Goal: Task Accomplishment & Management: Complete application form

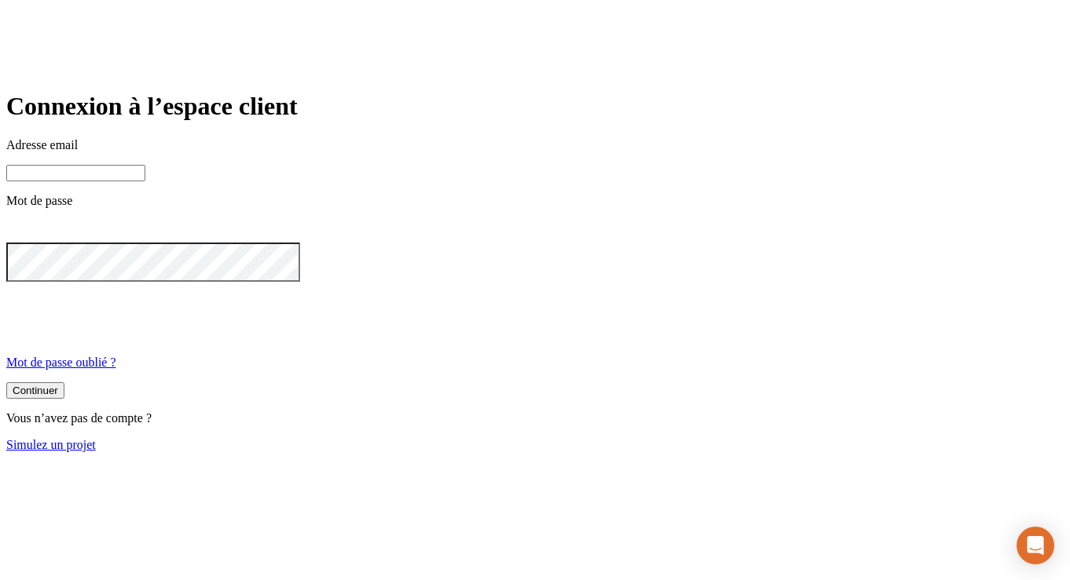
click at [145, 181] on input at bounding box center [75, 173] width 139 height 16
paste input "testantho20250730-1@nalo.fr"
type input "testantho20250730-1@nalo.fr"
click at [64, 399] on button "Continuer" at bounding box center [35, 390] width 58 height 16
click at [145, 181] on input at bounding box center [75, 173] width 139 height 16
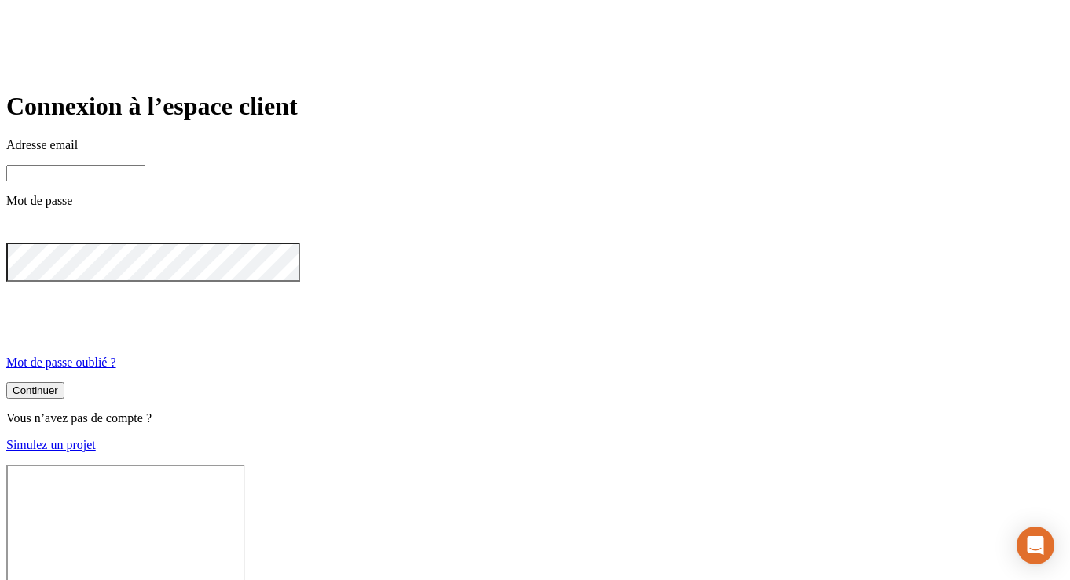
click at [145, 181] on input at bounding box center [75, 173] width 139 height 16
paste input "[EMAIL_ADDRESS][DOMAIN_NAME]"
click at [64, 399] on button "Continuer" at bounding box center [35, 390] width 58 height 16
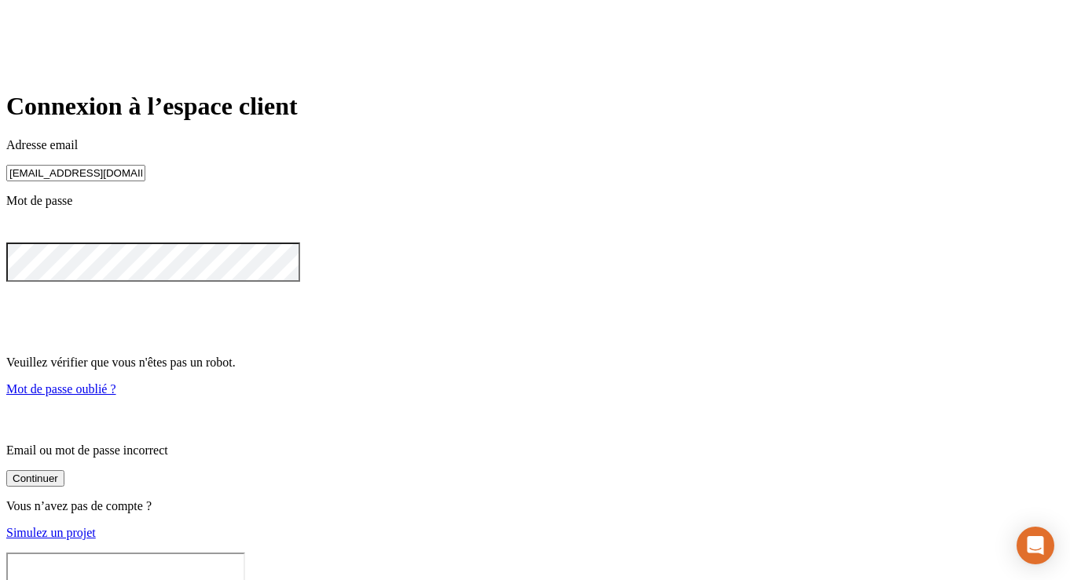
click at [20, 234] on icon at bounding box center [16, 230] width 8 height 8
click at [145, 181] on input "[EMAIL_ADDRESS][DOMAIN_NAME]" at bounding box center [75, 173] width 139 height 16
paste input "[PERSON_NAME][DOMAIN_NAME]+28410"
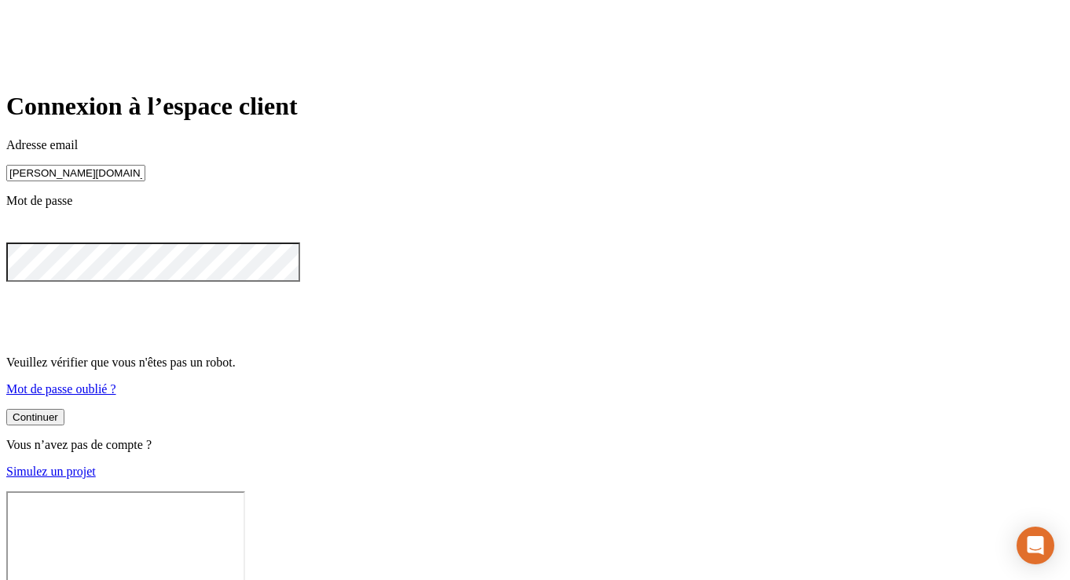
type input "[PERSON_NAME][DOMAIN_NAME][EMAIL_ADDRESS][DOMAIN_NAME]"
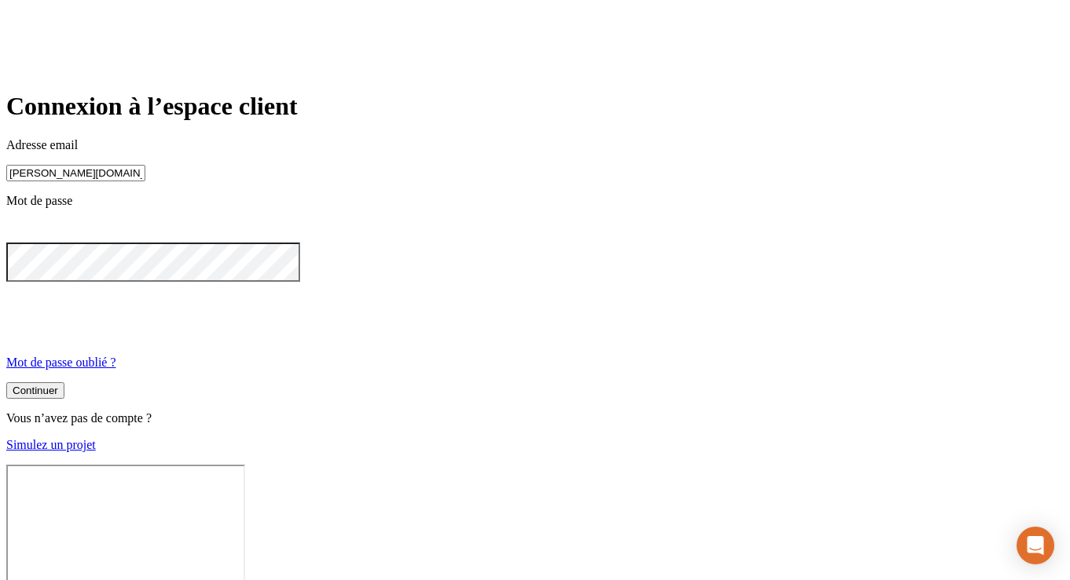
click at [58, 397] on div "Continuer" at bounding box center [36, 391] width 46 height 12
